Goal: Task Accomplishment & Management: Manage account settings

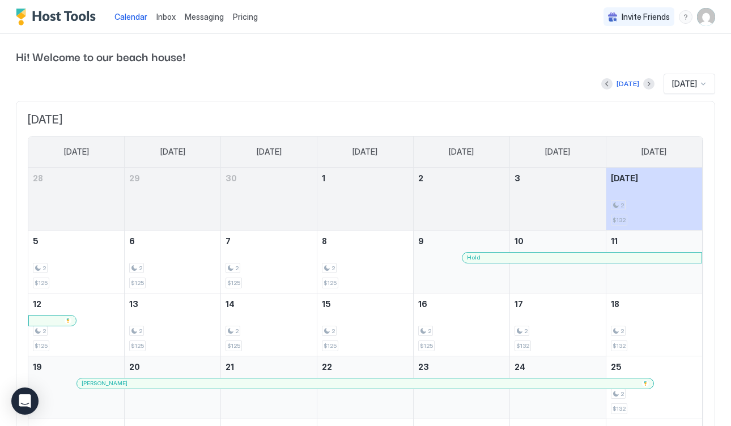
click at [532, 258] on div "Hold" at bounding box center [582, 257] width 230 height 7
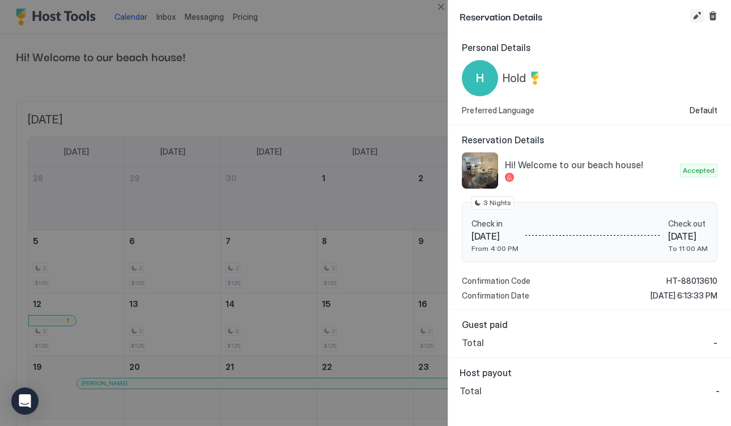
click at [695, 15] on button "Edit reservation" at bounding box center [697, 16] width 14 height 14
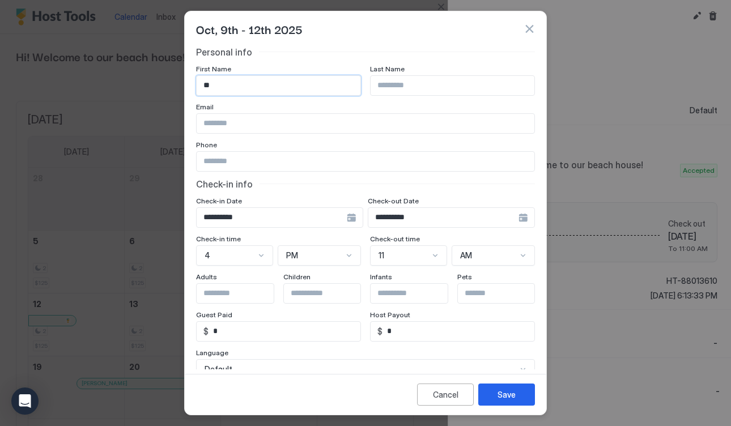
type input "*"
type input "*******"
type input "******"
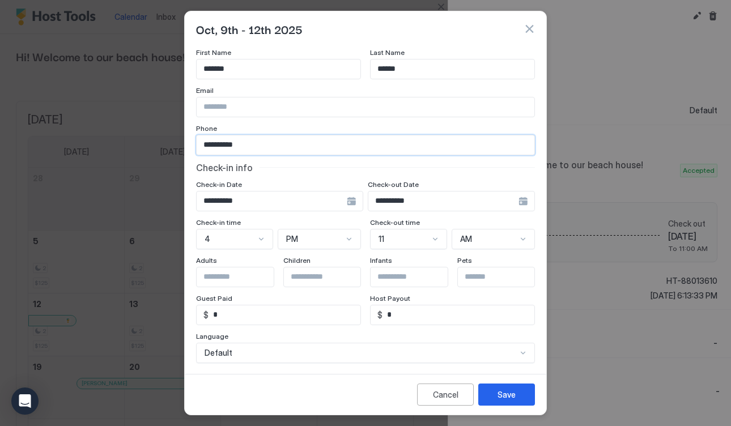
scroll to position [13, 0]
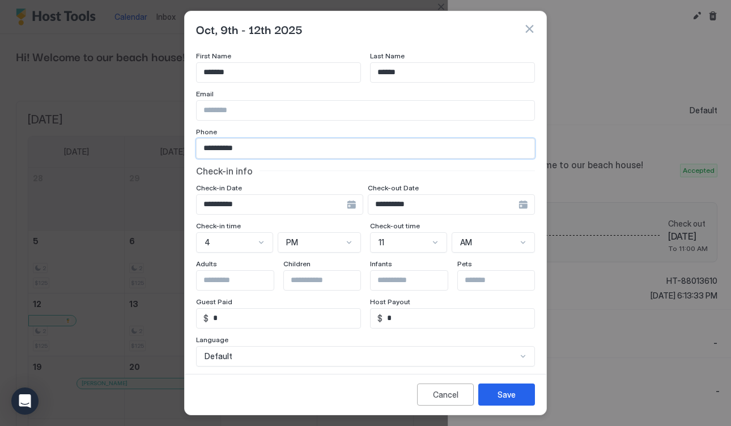
type input "**********"
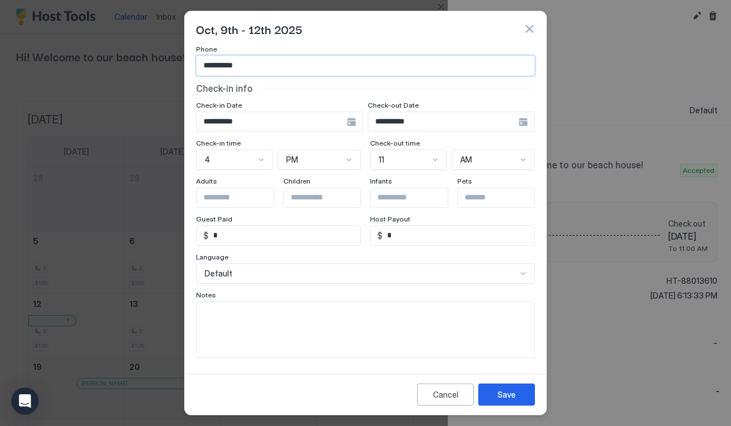
click at [435, 170] on div "11" at bounding box center [408, 160] width 77 height 20
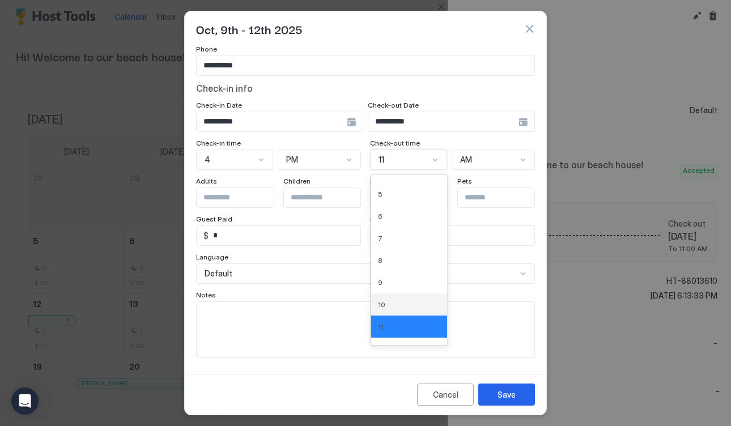
click at [421, 301] on div "10" at bounding box center [409, 304] width 62 height 8
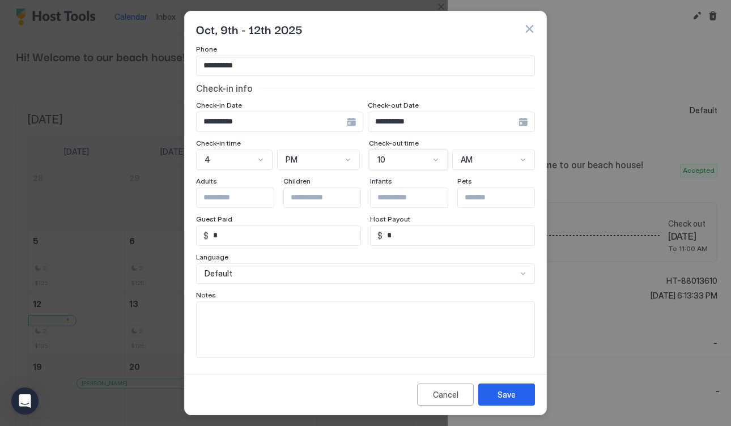
click at [255, 155] on div at bounding box center [229, 160] width 52 height 10
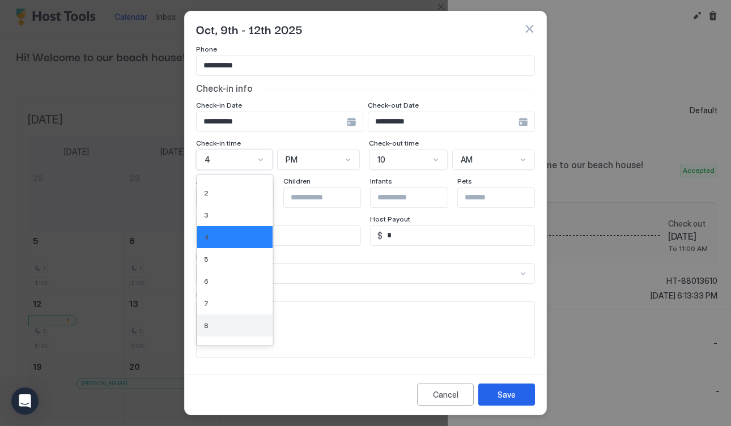
scroll to position [0, 0]
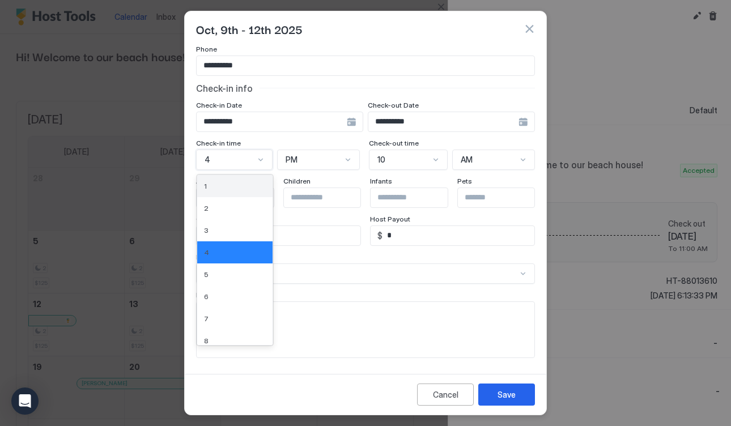
click at [260, 189] on div "1" at bounding box center [235, 186] width 62 height 8
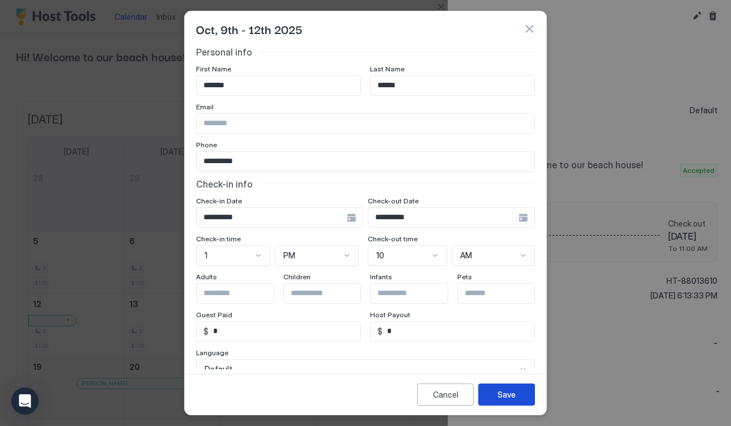
click at [520, 390] on button "Save" at bounding box center [506, 394] width 57 height 22
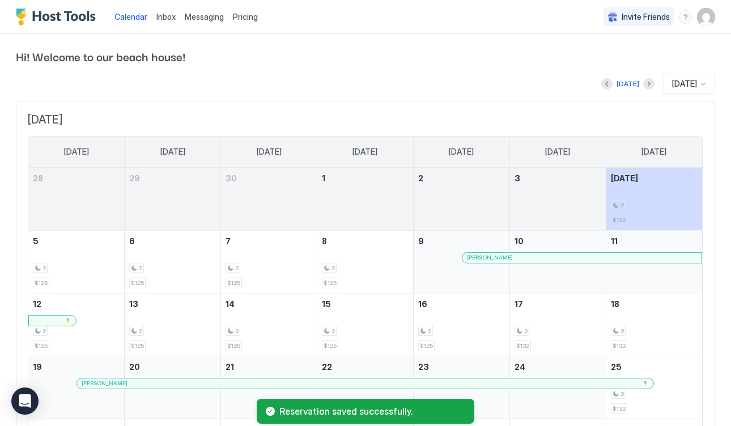
click at [198, 18] on span "Messaging" at bounding box center [204, 17] width 39 height 10
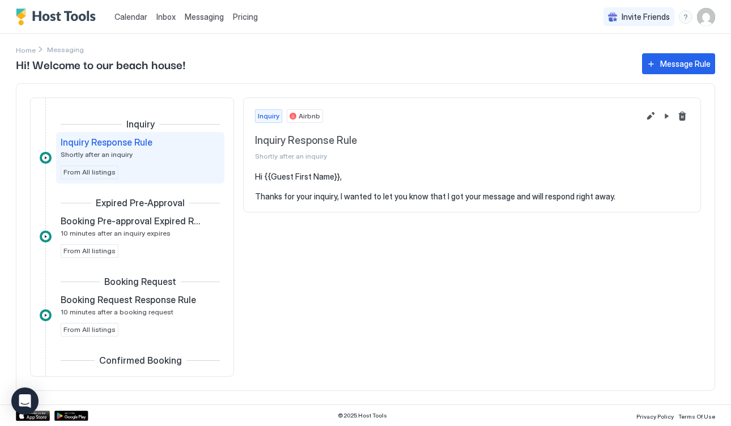
click at [168, 17] on span "Inbox" at bounding box center [165, 17] width 19 height 10
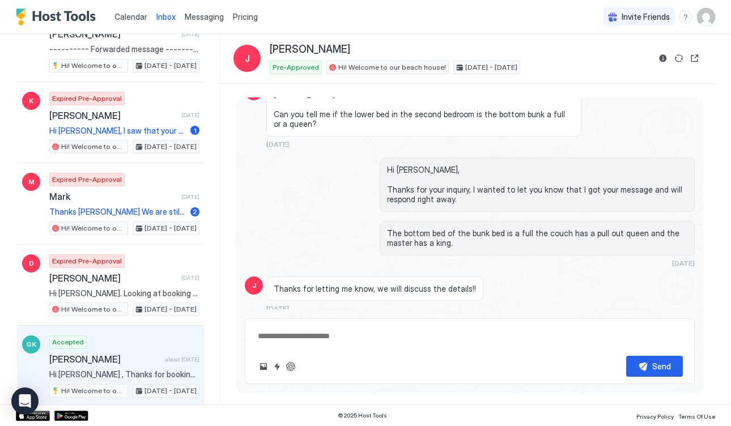
scroll to position [203, 0]
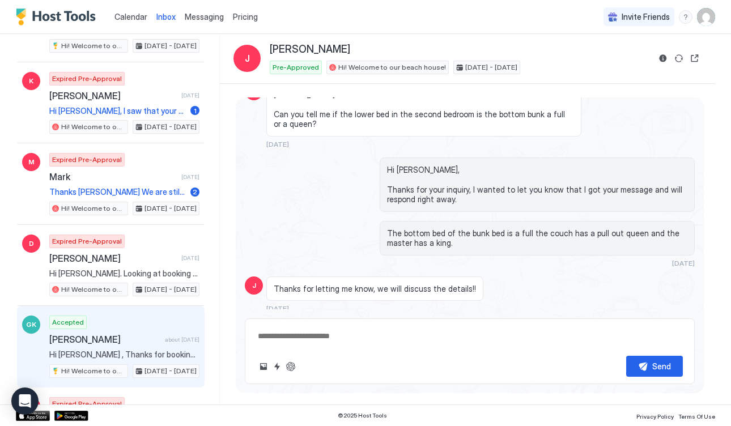
click at [131, 325] on div "Accepted [PERSON_NAME] about [DATE] Hi [PERSON_NAME] , Thanks for booking our p…" at bounding box center [124, 346] width 150 height 62
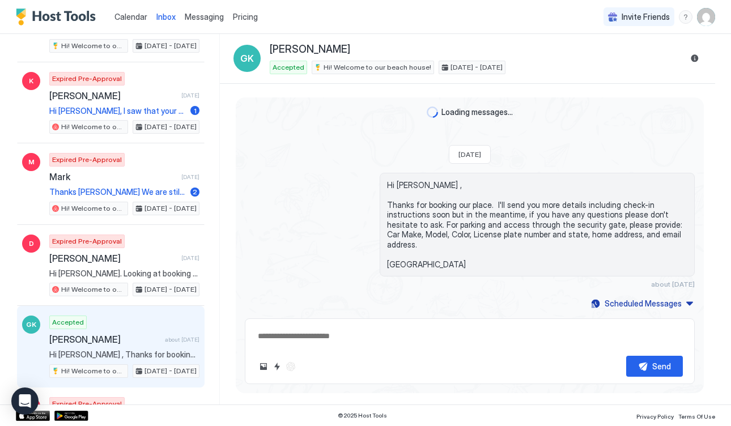
type textarea "*"
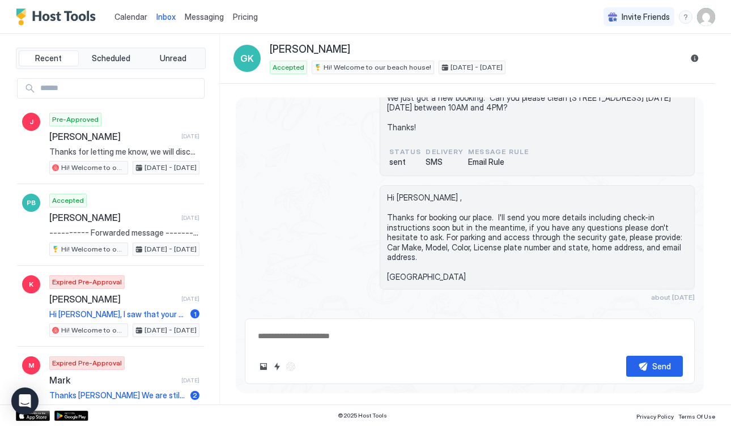
click at [131, 15] on span "Calendar" at bounding box center [130, 17] width 33 height 10
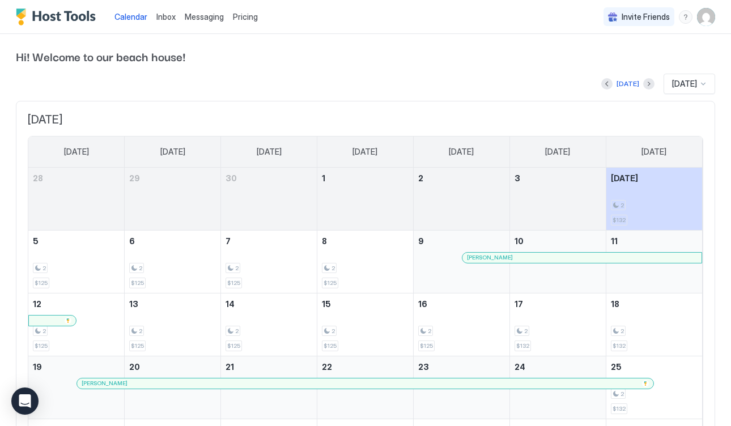
click at [566, 254] on div "[PERSON_NAME]" at bounding box center [582, 257] width 230 height 7
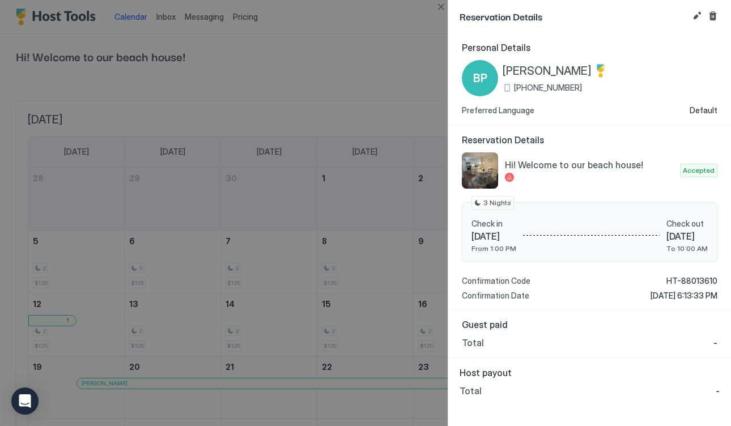
click at [358, 56] on div at bounding box center [365, 213] width 731 height 426
click at [354, 52] on div at bounding box center [365, 213] width 731 height 426
click at [370, 114] on div at bounding box center [365, 213] width 731 height 426
click at [443, 5] on button "Close" at bounding box center [441, 7] width 14 height 14
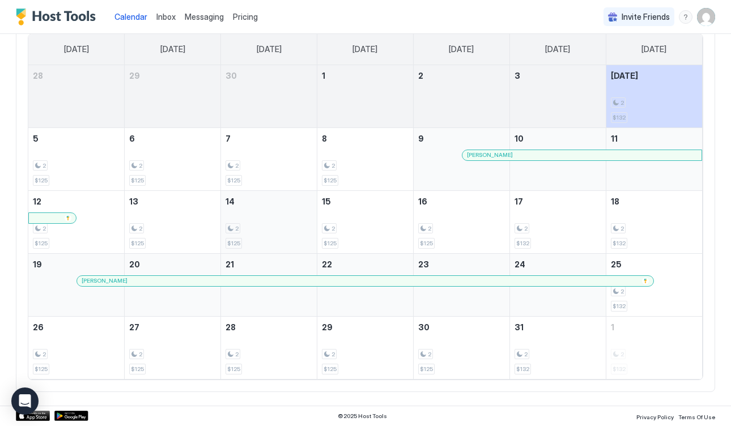
scroll to position [102, 0]
click at [506, 155] on div at bounding box center [506, 155] width 9 height 9
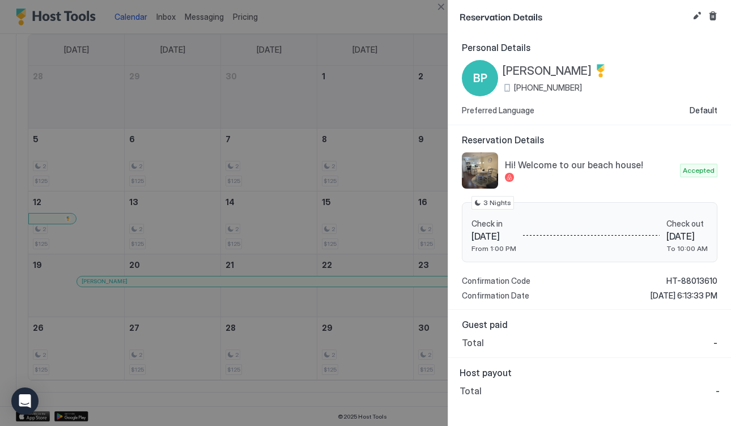
click at [370, 36] on div at bounding box center [365, 213] width 731 height 426
click at [442, 6] on button "Close" at bounding box center [441, 7] width 14 height 14
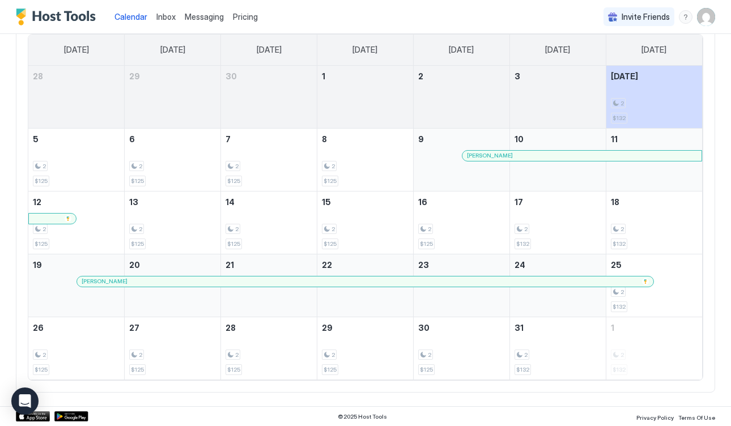
click at [253, 16] on span "Pricing" at bounding box center [245, 17] width 25 height 10
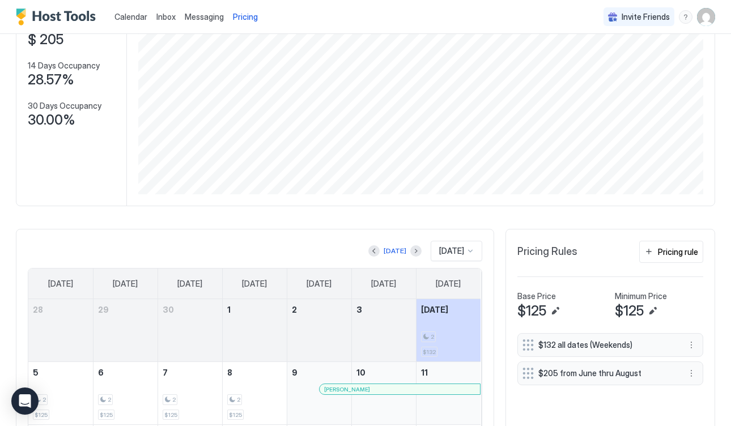
scroll to position [170, 0]
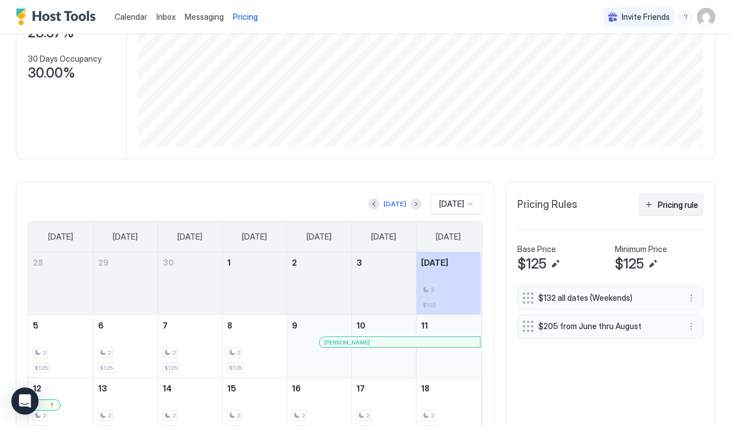
click at [672, 215] on button "Pricing rule" at bounding box center [671, 205] width 64 height 22
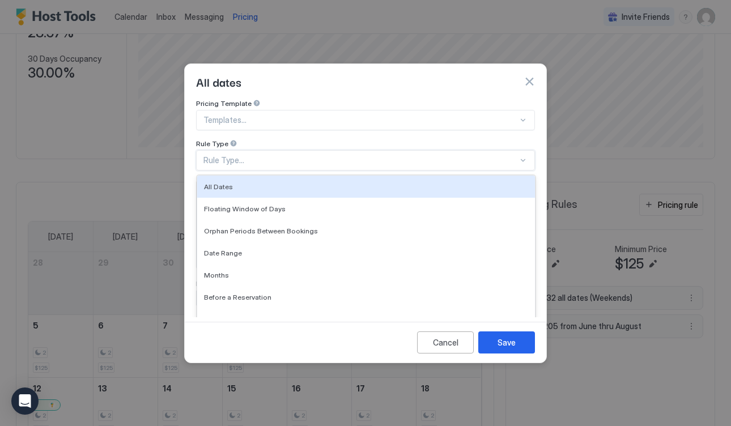
click at [349, 155] on div "Rule Type..." at bounding box center [365, 160] width 339 height 20
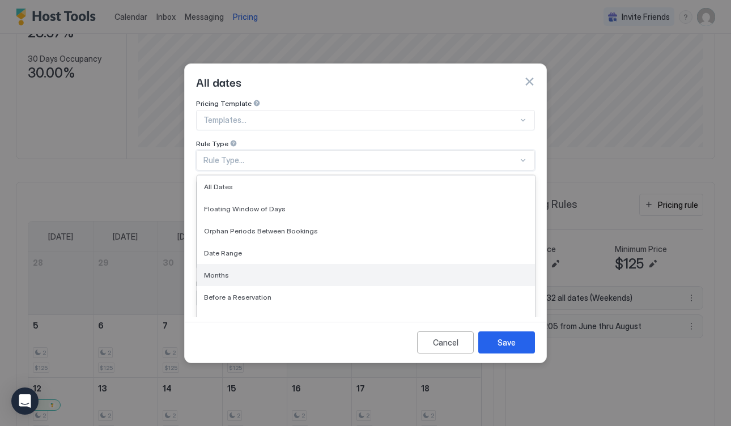
click at [314, 264] on div "Months" at bounding box center [366, 275] width 338 height 22
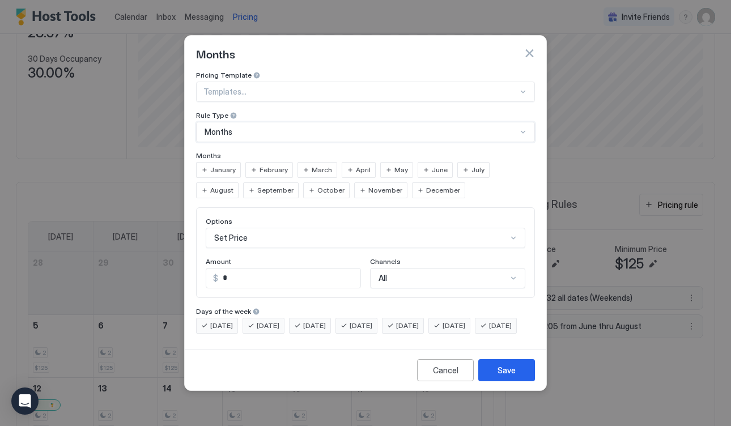
click at [368, 185] on span "November" at bounding box center [385, 190] width 34 height 10
click at [269, 268] on input "*" at bounding box center [289, 277] width 142 height 19
type input "*"
type input "****"
click at [502, 374] on button "Save" at bounding box center [506, 370] width 57 height 22
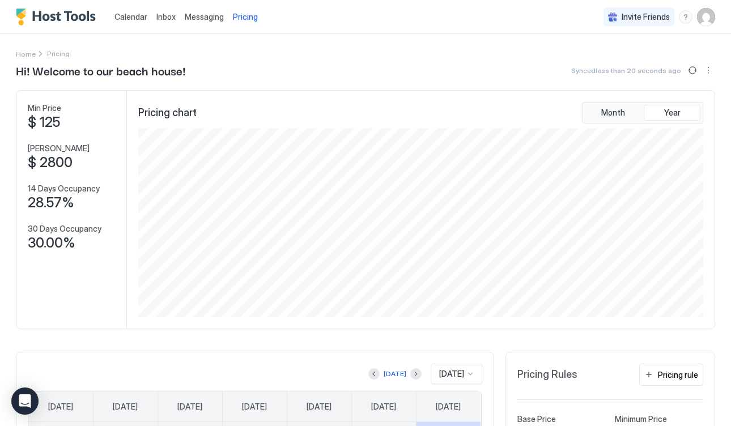
scroll to position [0, 0]
click at [249, 15] on span "Pricing" at bounding box center [245, 17] width 25 height 10
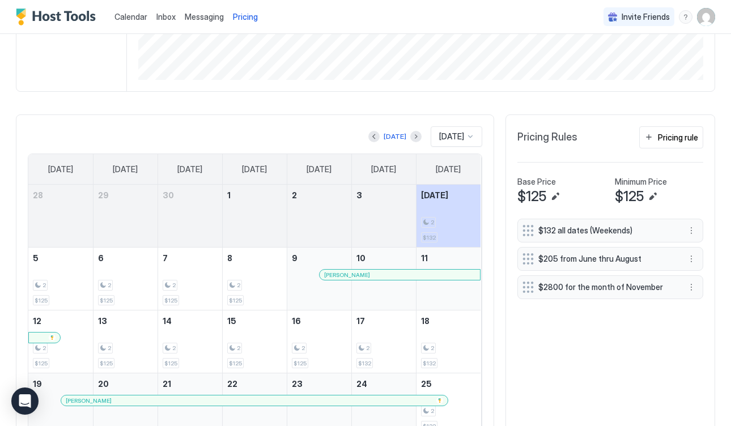
scroll to position [267, 0]
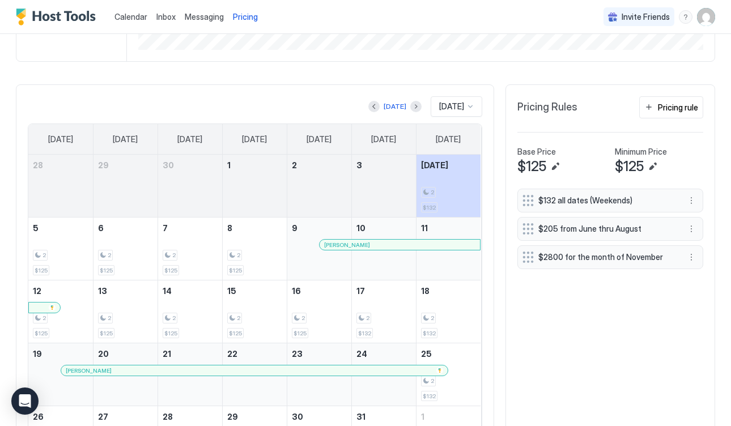
click at [569, 253] on span "$2800 for the month of November" at bounding box center [605, 257] width 135 height 10
click at [690, 257] on button "More options" at bounding box center [691, 257] width 14 height 14
click at [695, 270] on div "Edit" at bounding box center [701, 272] width 25 height 8
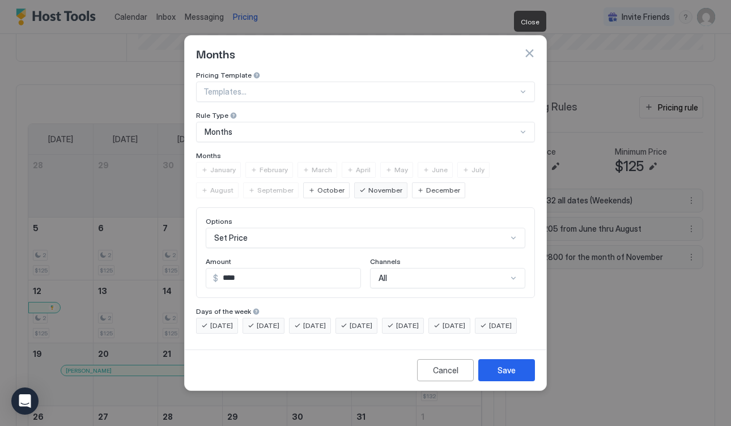
click at [532, 48] on button "button" at bounding box center [528, 53] width 11 height 11
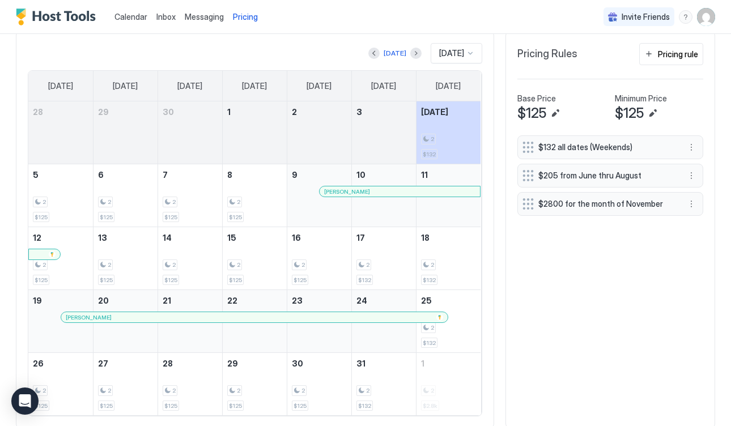
scroll to position [253, 0]
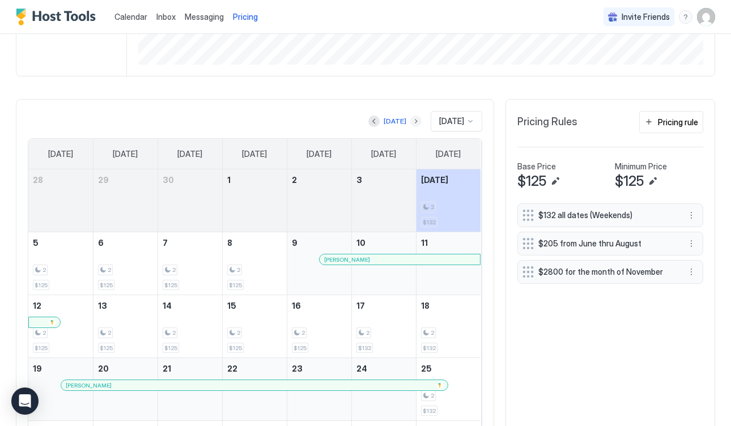
click at [410, 119] on button "Next month" at bounding box center [415, 121] width 11 height 11
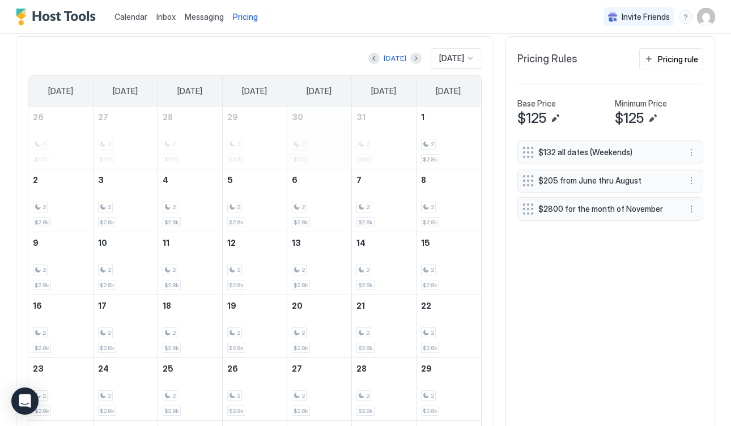
scroll to position [316, 0]
click at [688, 204] on button "More options" at bounding box center [691, 209] width 14 height 14
click at [707, 258] on span "Delete" at bounding box center [712, 260] width 21 height 8
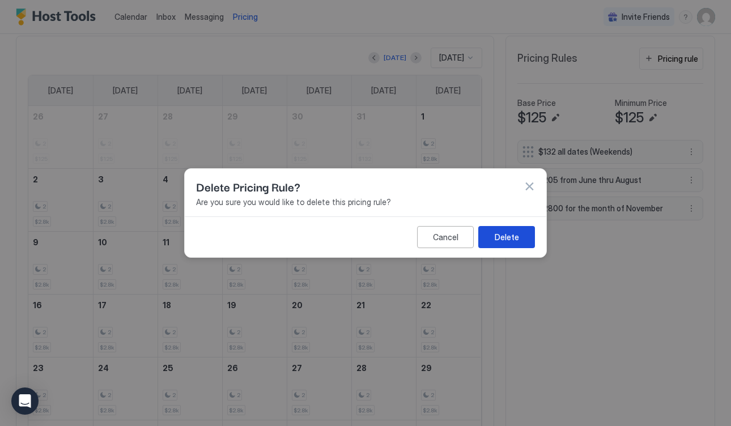
click at [496, 232] on div "Delete" at bounding box center [506, 237] width 24 height 12
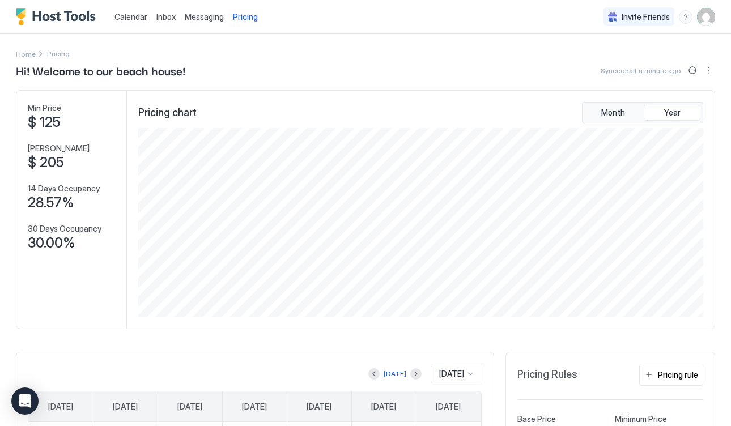
scroll to position [0, 0]
